Goal: Transaction & Acquisition: Purchase product/service

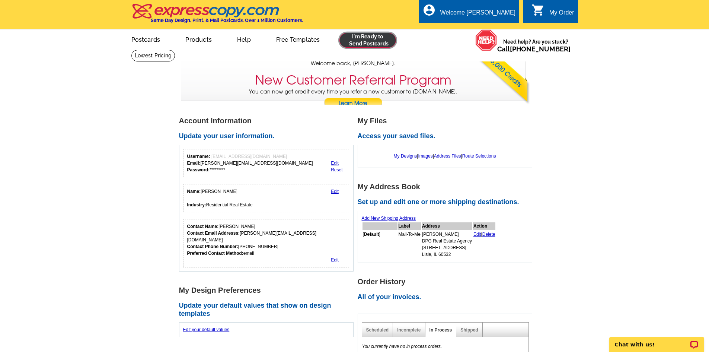
click at [379, 38] on link at bounding box center [367, 40] width 57 height 15
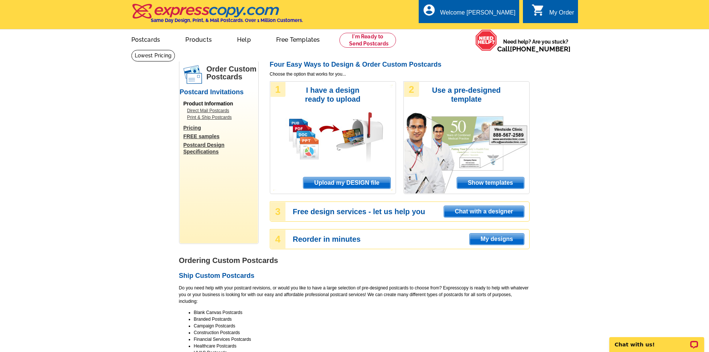
click at [339, 185] on span "Upload my DESIGN file" at bounding box center [346, 182] width 87 height 11
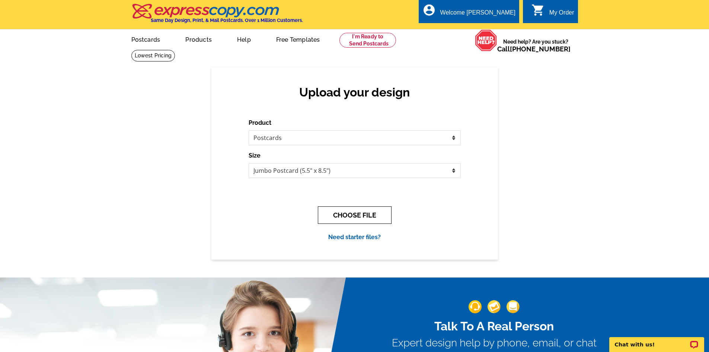
click at [347, 215] on button "CHOOSE FILE" at bounding box center [355, 214] width 74 height 17
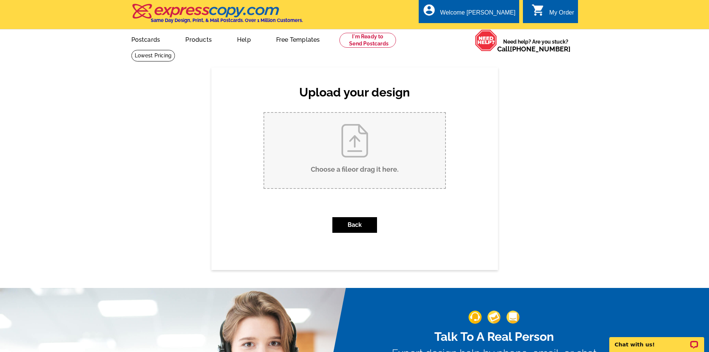
click at [348, 145] on input "Choose a file or drag it here ." at bounding box center [354, 150] width 181 height 75
type input "C:\fakepath\Winchester Just Sold Postcard (1).pdf"
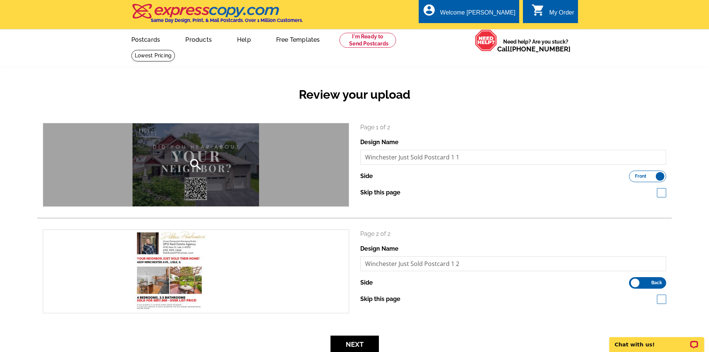
click at [201, 179] on div "search" at bounding box center [196, 164] width 306 height 83
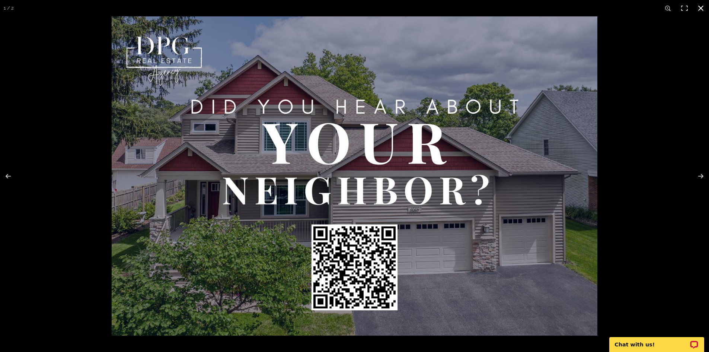
drag, startPoint x: 705, startPoint y: 6, endPoint x: 693, endPoint y: 10, distance: 12.6
click at [704, 6] on button at bounding box center [701, 8] width 16 height 16
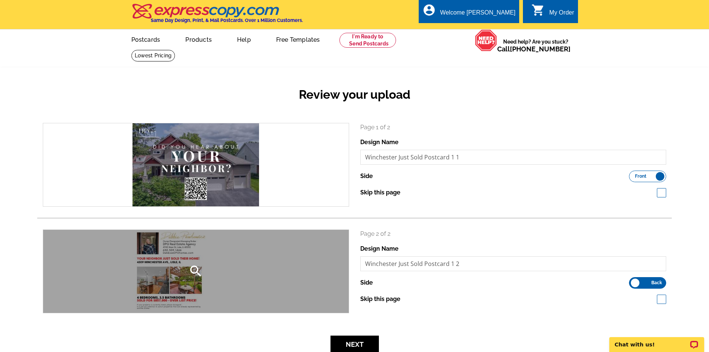
click at [189, 281] on div "search" at bounding box center [196, 271] width 306 height 83
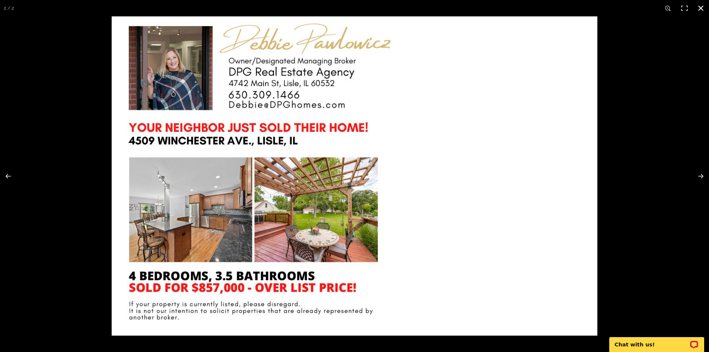
click at [699, 7] on button at bounding box center [701, 8] width 16 height 16
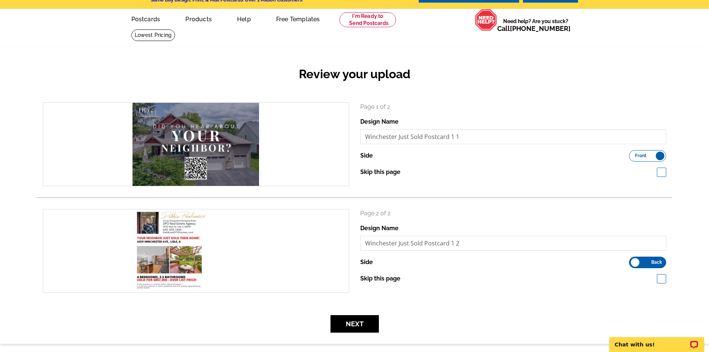
scroll to position [37, 0]
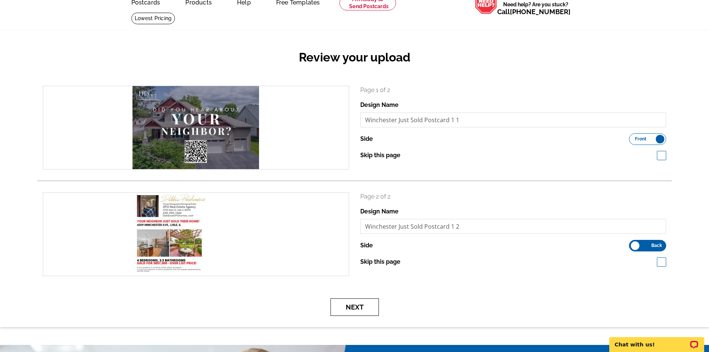
click at [358, 307] on button "Next" at bounding box center [355, 306] width 48 height 17
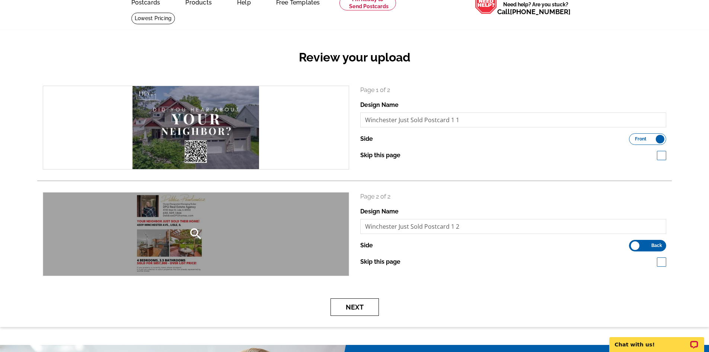
scroll to position [0, 0]
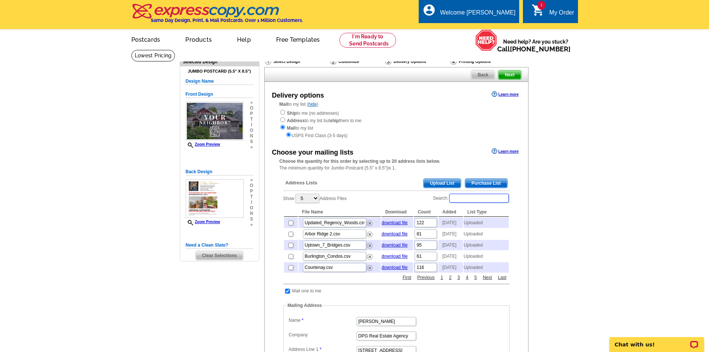
click at [471, 199] on input "Search:" at bounding box center [479, 198] width 60 height 9
type input "winchester"
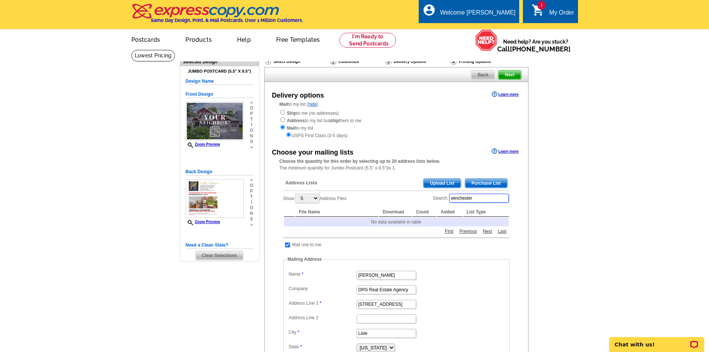
drag, startPoint x: 479, startPoint y: 200, endPoint x: 399, endPoint y: 200, distance: 80.0
click at [403, 200] on div "Show 5 10 25 50 100 Address Files Search: winchester File Name Download Count A…" at bounding box center [396, 210] width 226 height 34
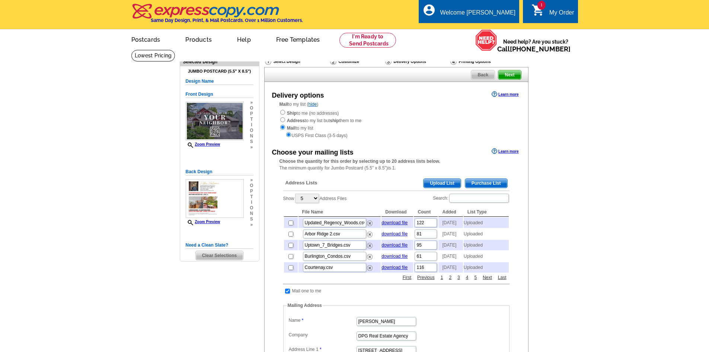
click at [436, 184] on span "Upload List" at bounding box center [442, 183] width 37 height 9
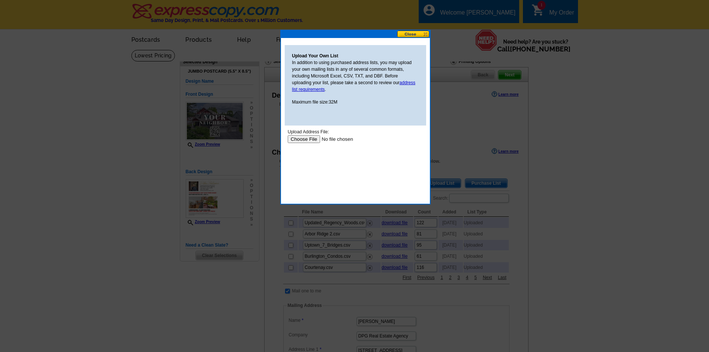
click at [316, 140] on input "file" at bounding box center [334, 139] width 94 height 8
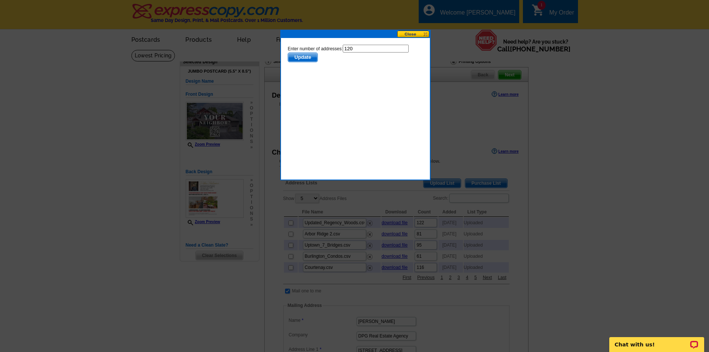
click at [311, 57] on span "Update" at bounding box center [302, 57] width 29 height 9
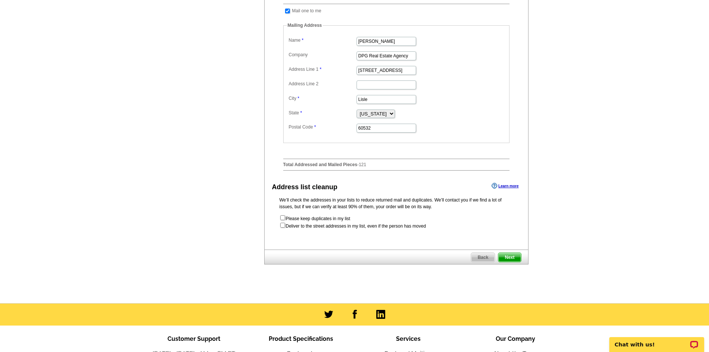
scroll to position [298, 0]
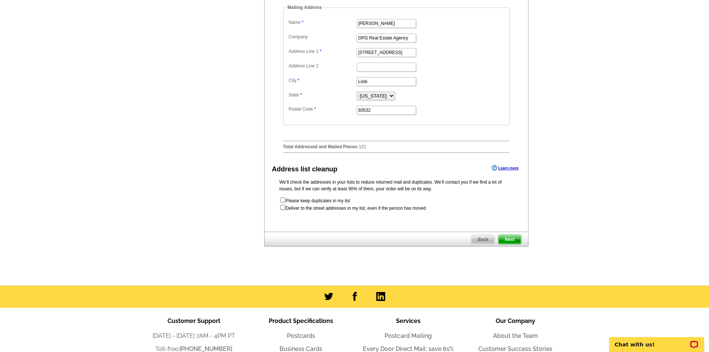
click at [284, 210] on input "checkbox" at bounding box center [282, 207] width 5 height 5
checkbox input "true"
radio input "true"
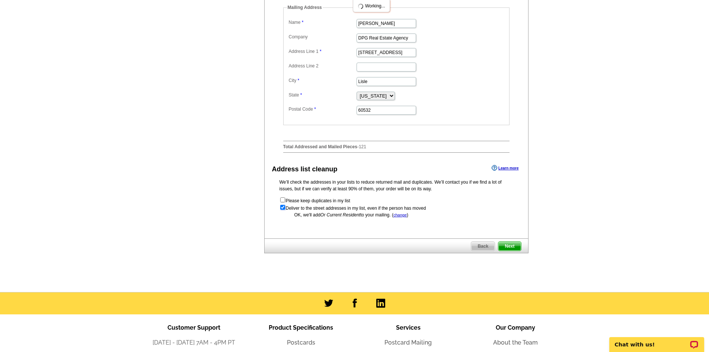
scroll to position [0, 0]
click at [515, 251] on span "Next" at bounding box center [509, 246] width 22 height 9
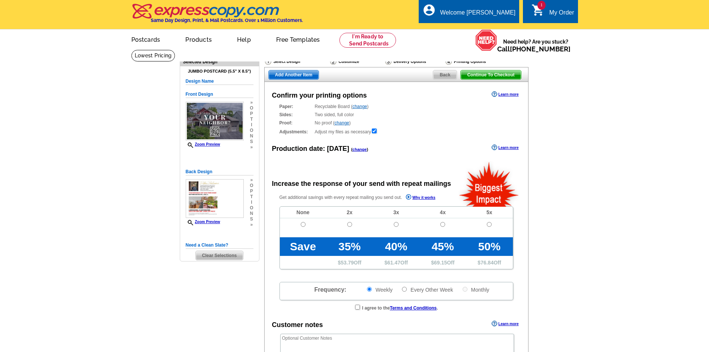
radio input "false"
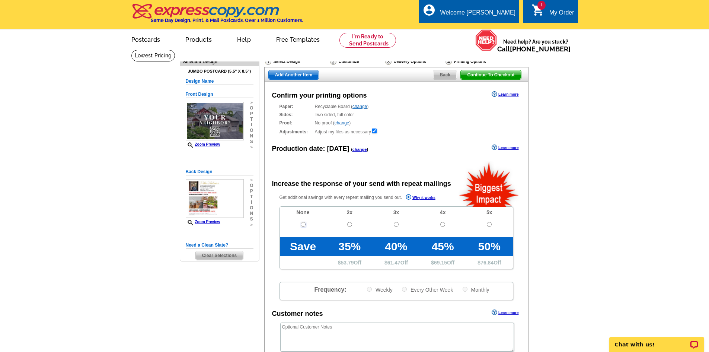
click at [305, 225] on input "radio" at bounding box center [303, 224] width 5 height 5
radio input "true"
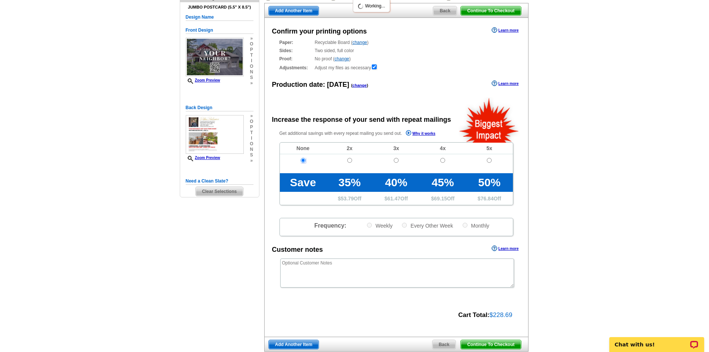
scroll to position [186, 0]
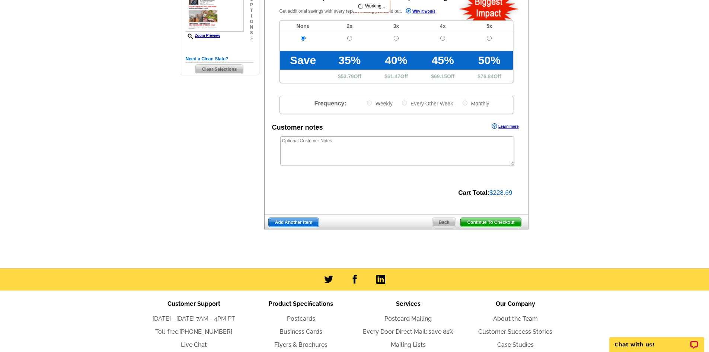
drag, startPoint x: 168, startPoint y: 189, endPoint x: 249, endPoint y: 188, distance: 80.8
click at [169, 189] on main "Need Help? call 800-260-5887, chat with support, or have our designers make som…" at bounding box center [354, 65] width 709 height 405
click at [484, 222] on span "Continue To Checkout" at bounding box center [491, 222] width 60 height 9
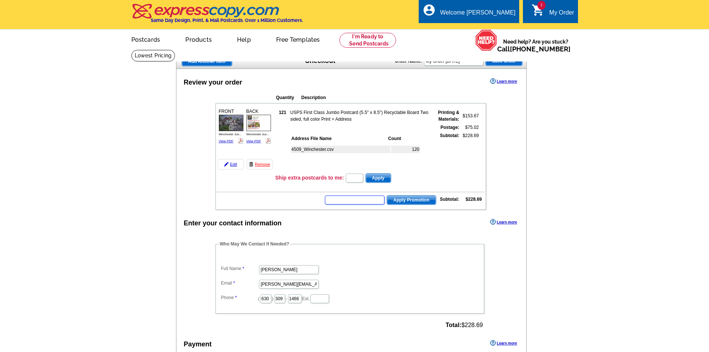
click at [353, 198] on input "text" at bounding box center [355, 199] width 60 height 9
click at [353, 201] on input "text" at bounding box center [355, 199] width 60 height 9
type input "chat20"
click at [399, 199] on span "Apply Promotion" at bounding box center [411, 199] width 49 height 9
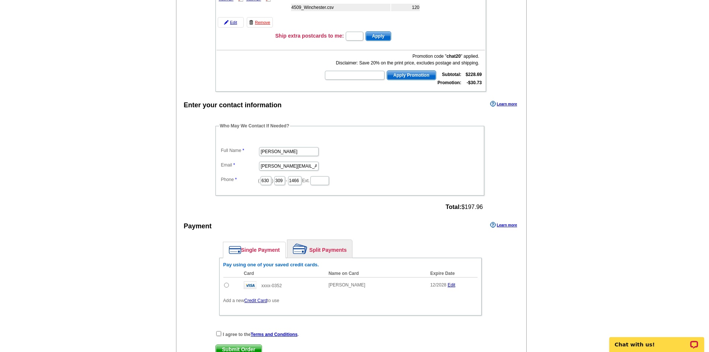
scroll to position [186, 0]
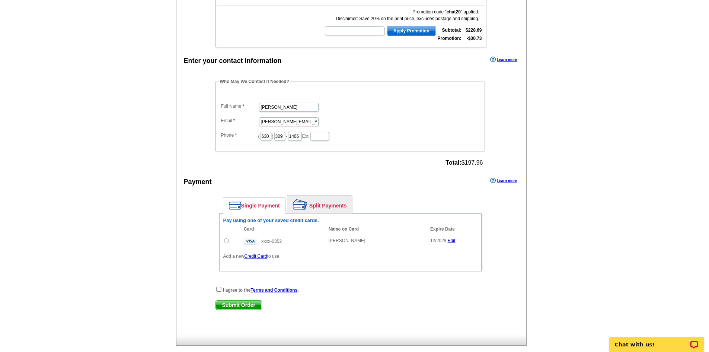
click at [227, 241] on input "radio" at bounding box center [226, 240] width 5 height 5
radio input "true"
click at [152, 94] on main "Add Another Item Checkout Order Name: My Order 2025-10-14 Save Order Review you…" at bounding box center [354, 110] width 709 height 495
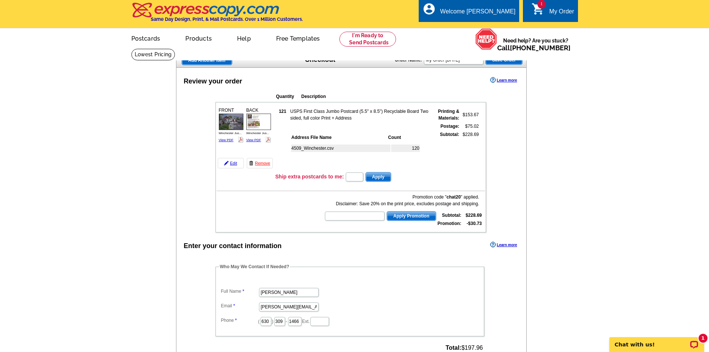
scroll to position [0, 0]
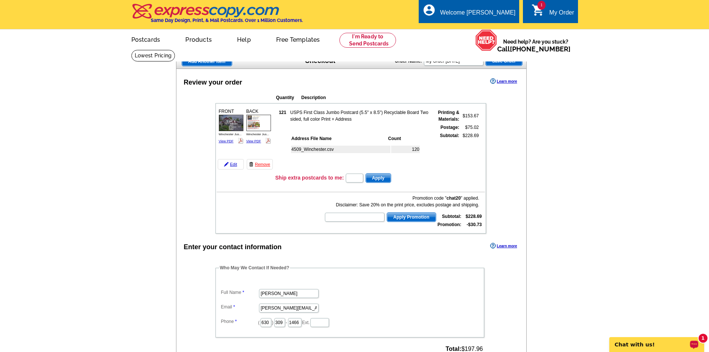
click at [664, 345] on p "Chat with us!" at bounding box center [652, 344] width 74 height 6
click at [639, 182] on main "Add Another Item Checkout Order Name: My Order 2025-10-14 Save Order Review you…" at bounding box center [354, 297] width 709 height 495
click at [705, 337] on div "1" at bounding box center [703, 338] width 9 height 9
click at [81, 183] on main "Add Another Item Checkout Order Name: My Order 2025-10-14 Save Order Review you…" at bounding box center [354, 297] width 709 height 495
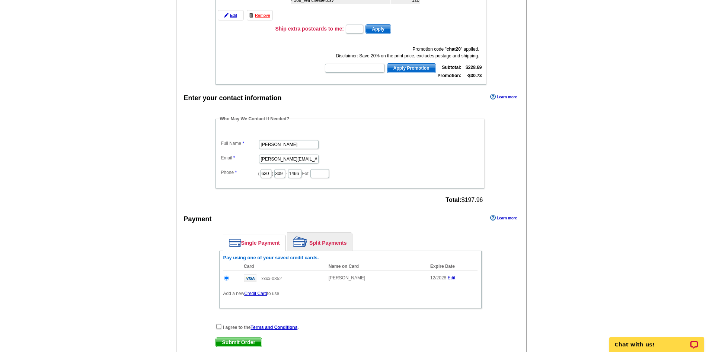
click at [227, 280] on input "radio" at bounding box center [226, 277] width 5 height 5
click at [142, 227] on main "Add Another Item Checkout Order Name: My Order 2025-10-14 Save Order Review you…" at bounding box center [354, 148] width 709 height 495
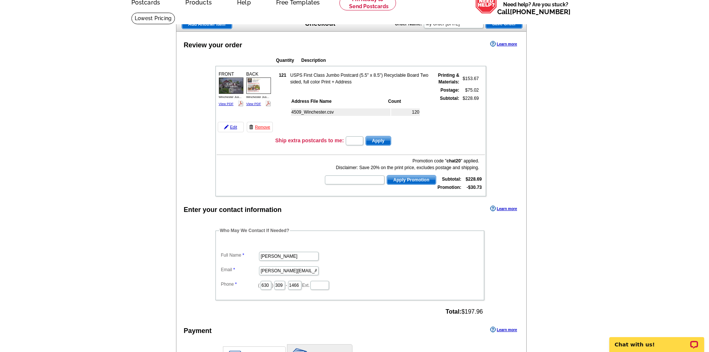
scroll to position [0, 0]
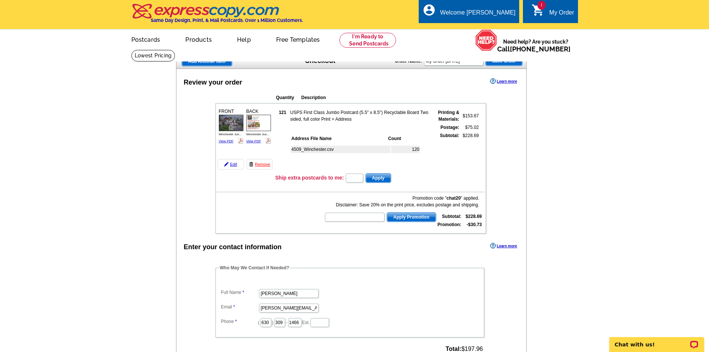
click at [501, 60] on span "Save Order" at bounding box center [504, 61] width 36 height 9
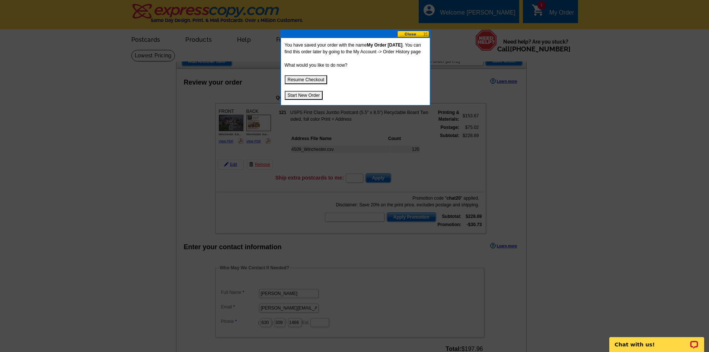
click at [421, 32] on button at bounding box center [413, 34] width 33 height 7
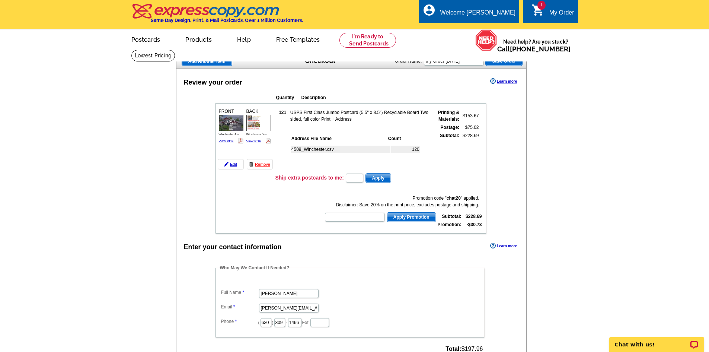
click at [178, 12] on img at bounding box center [205, 11] width 149 height 16
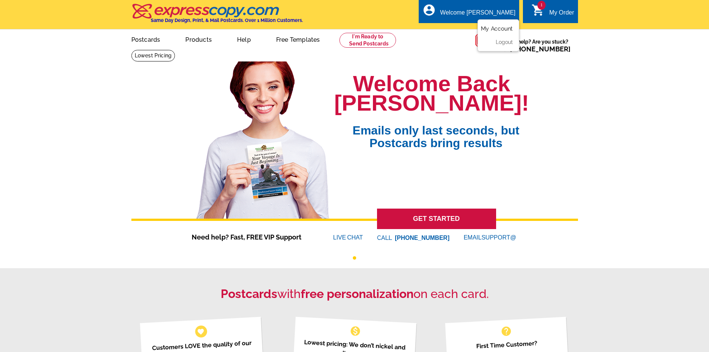
click at [492, 28] on link "My Account" at bounding box center [497, 28] width 32 height 7
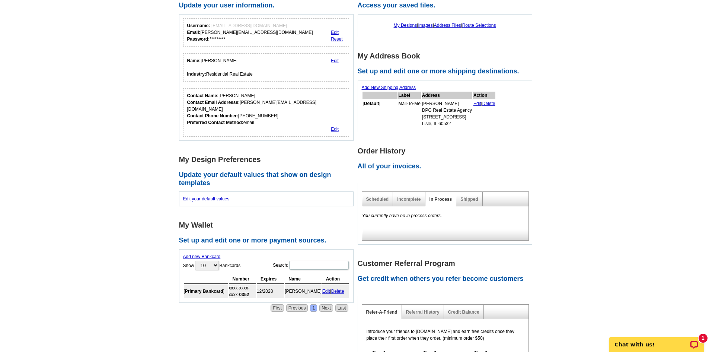
scroll to position [112, 0]
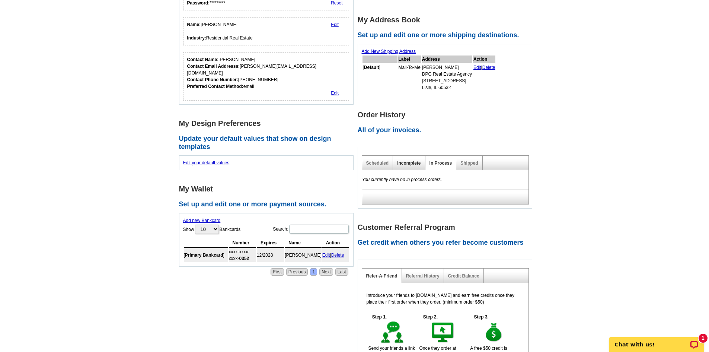
click at [399, 162] on link "Incomplete" at bounding box center [408, 162] width 23 height 5
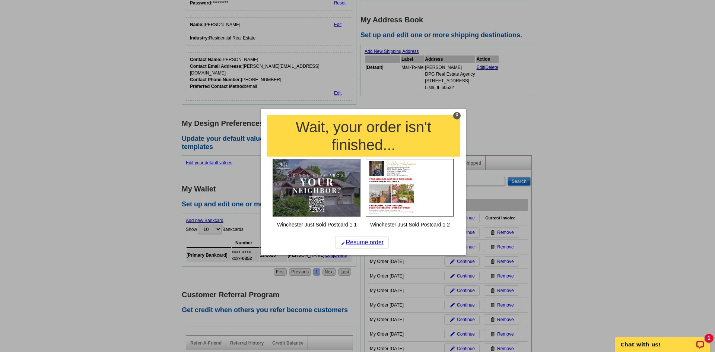
click at [458, 116] on div "X" at bounding box center [456, 115] width 7 height 7
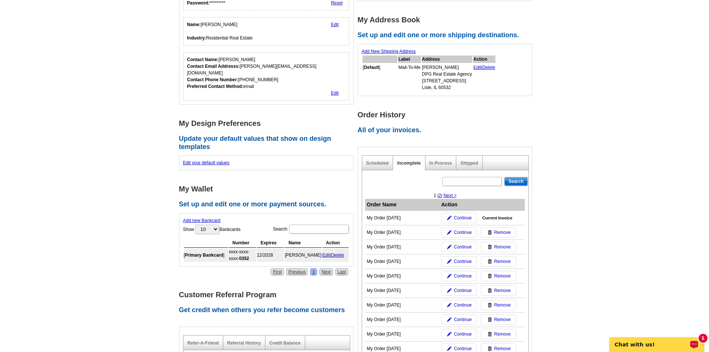
drag, startPoint x: 700, startPoint y: 341, endPoint x: 1301, endPoint y: 666, distance: 683.1
click at [700, 341] on div "1" at bounding box center [703, 338] width 9 height 9
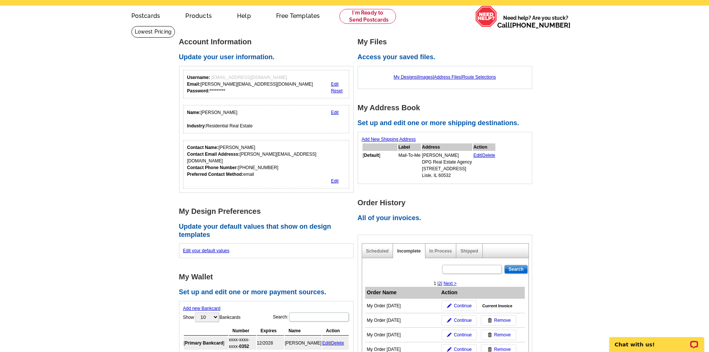
scroll to position [37, 0]
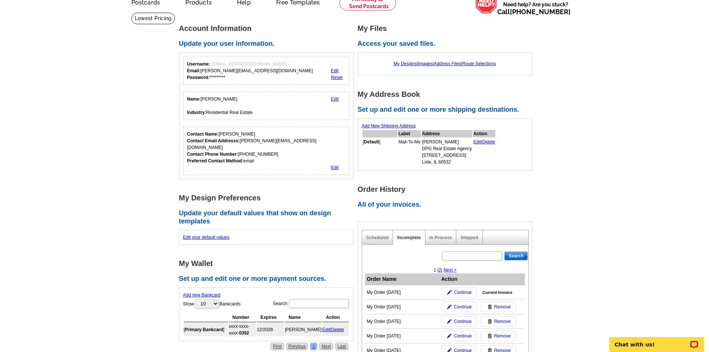
drag, startPoint x: 450, startPoint y: 291, endPoint x: 417, endPoint y: 291, distance: 33.5
click at [450, 291] on img at bounding box center [449, 292] width 4 height 4
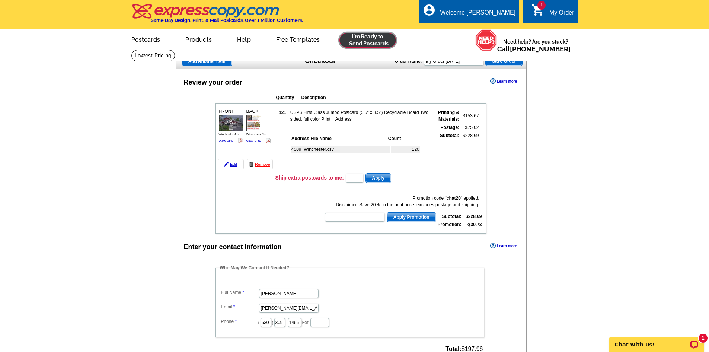
click at [383, 40] on link at bounding box center [367, 40] width 57 height 15
